Goal: Task Accomplishment & Management: Manage account settings

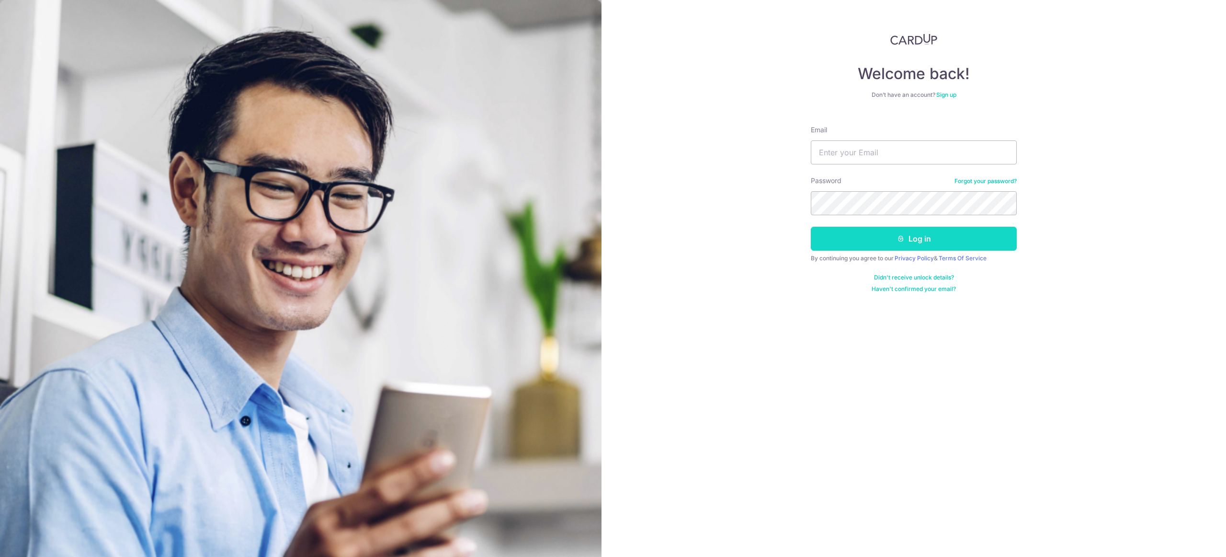
type input "[EMAIL_ADDRESS][DOMAIN_NAME]"
click at [912, 239] on button "Log in" at bounding box center [914, 239] width 206 height 24
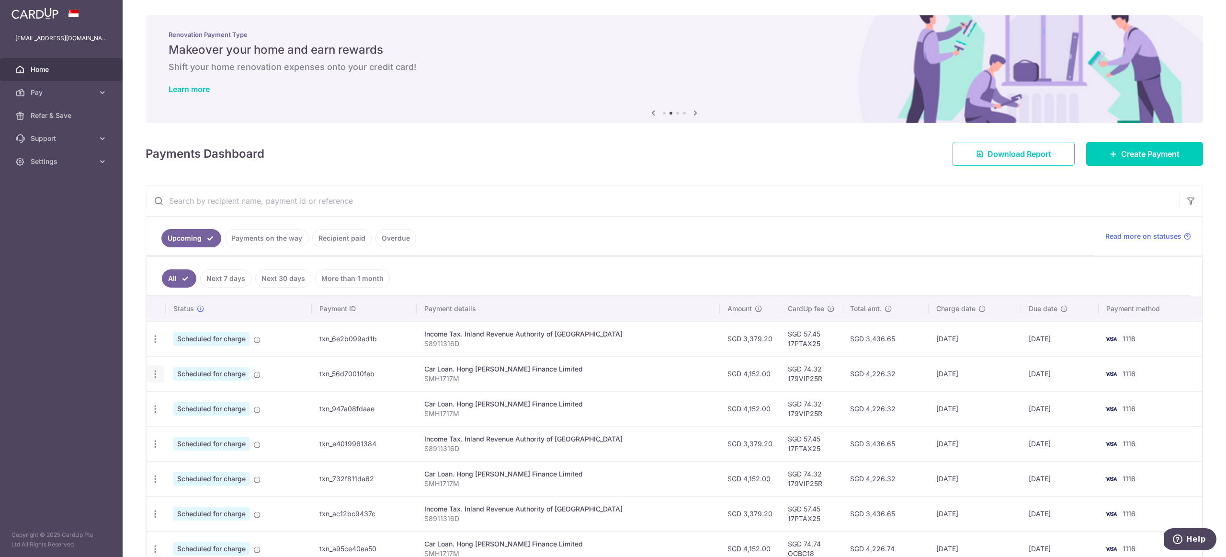
click at [159, 367] on div "Update payment Cancel payment" at bounding box center [156, 374] width 18 height 18
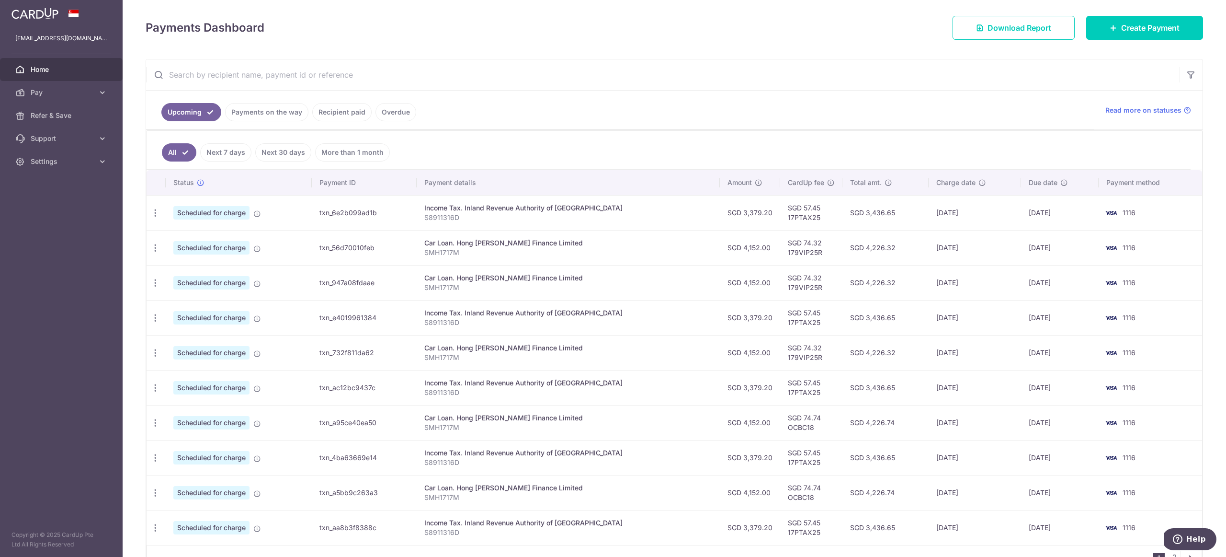
scroll to position [130, 0]
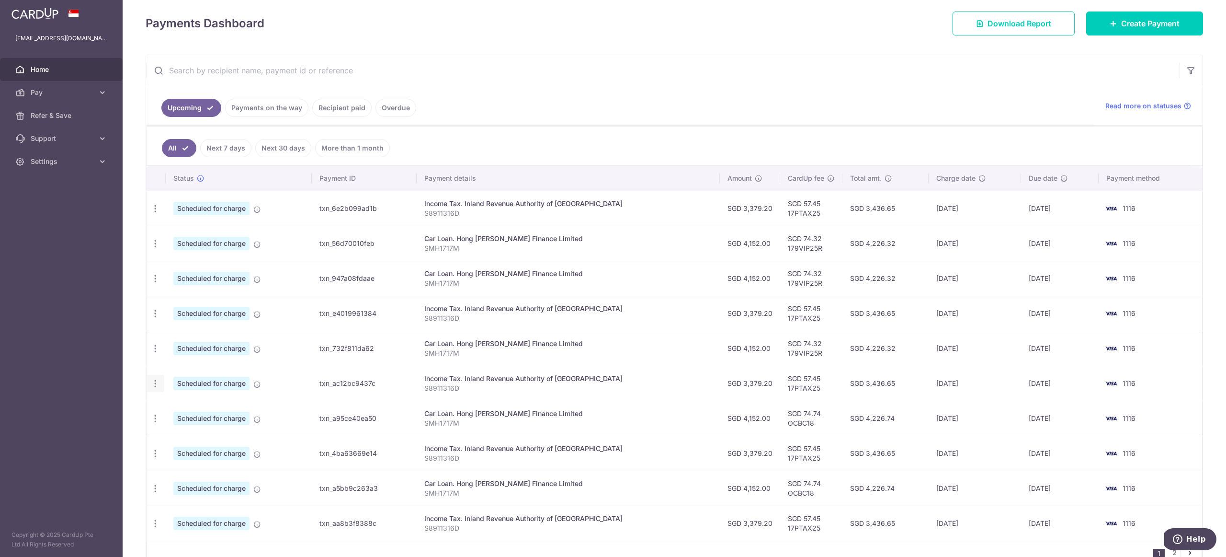
click at [156, 383] on icon "button" at bounding box center [155, 383] width 10 height 10
click at [1045, 343] on td "[DATE]" at bounding box center [1060, 348] width 78 height 35
